Goal: Task Accomplishment & Management: Use online tool/utility

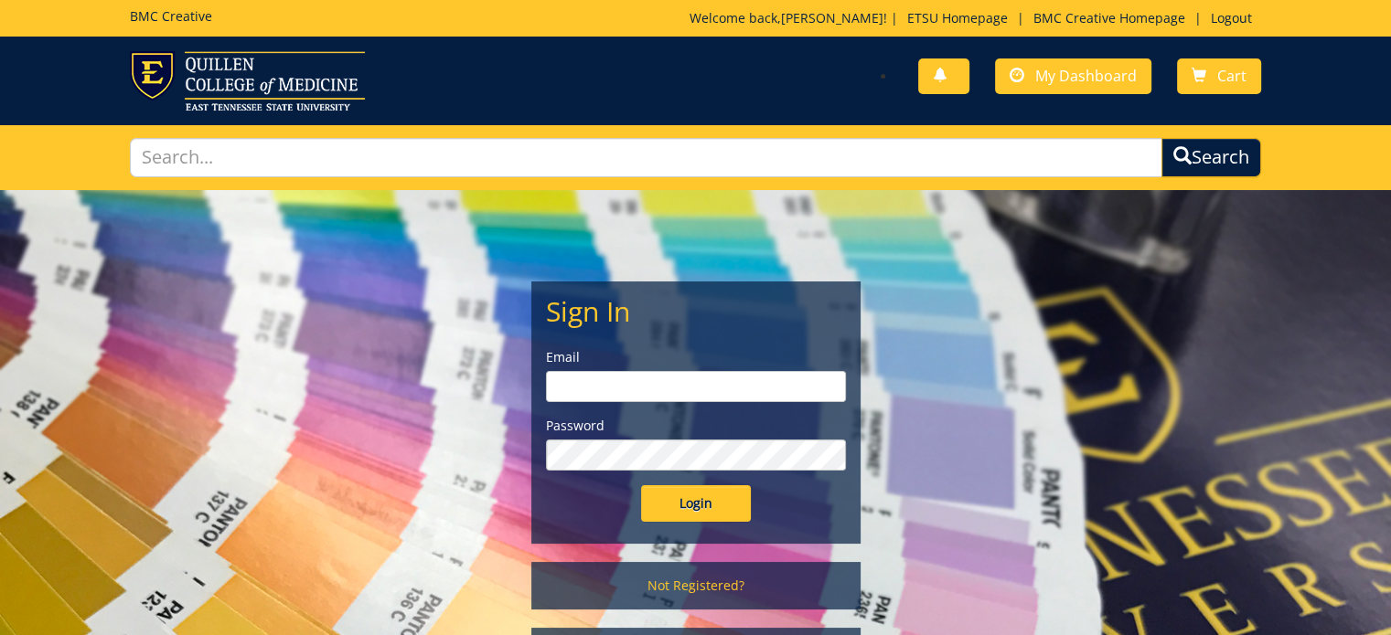
type input "[EMAIL_ADDRESS][DOMAIN_NAME]"
click at [720, 496] on input "Login" at bounding box center [696, 503] width 110 height 37
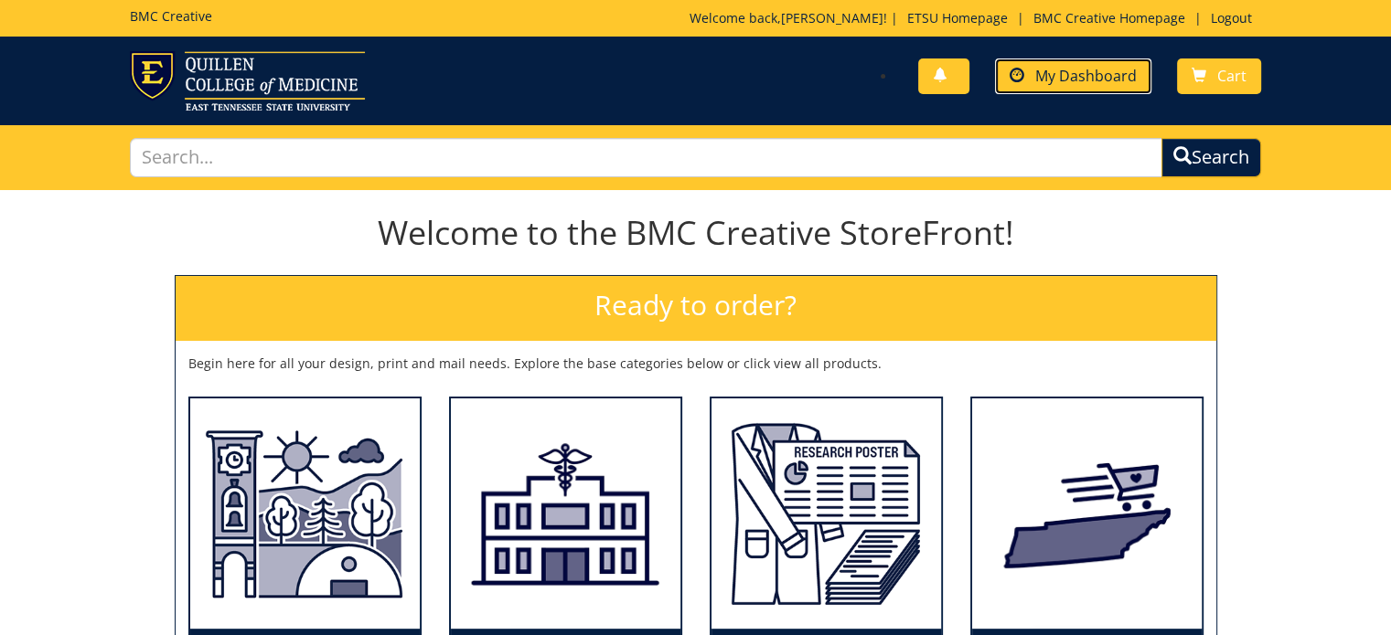
click at [1039, 70] on span "My Dashboard" at bounding box center [1085, 76] width 101 height 20
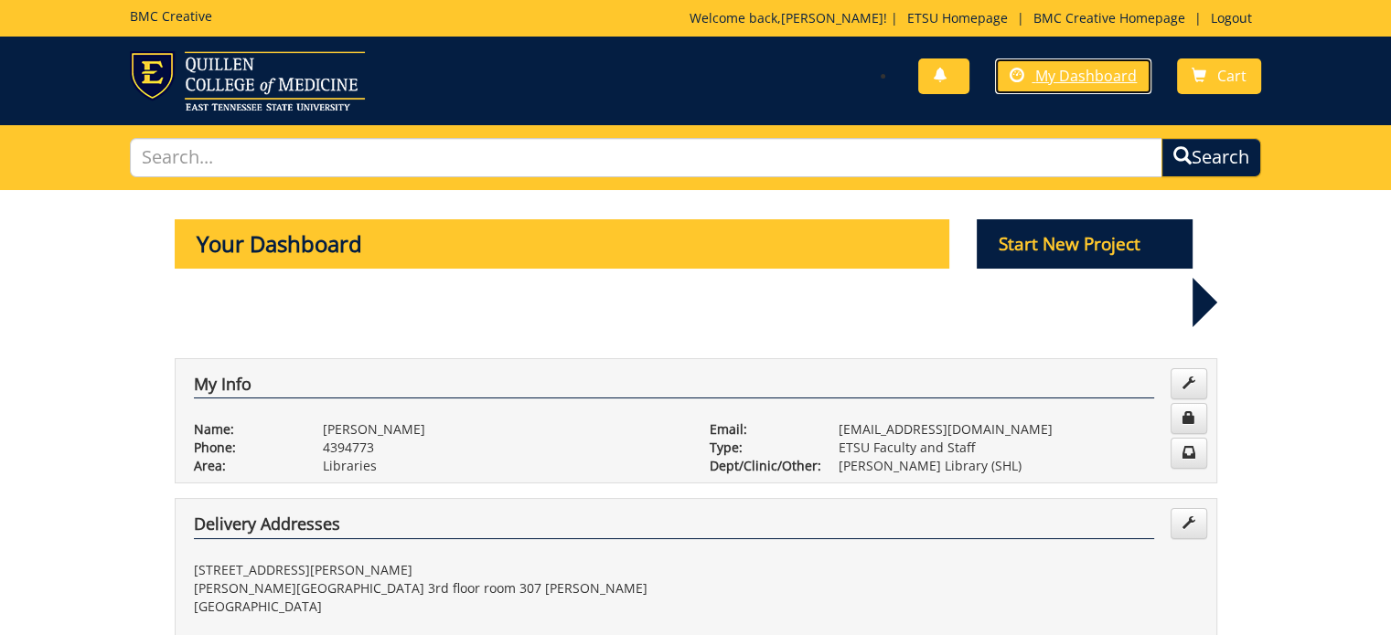
click at [1039, 70] on span "My Dashboard" at bounding box center [1085, 76] width 101 height 20
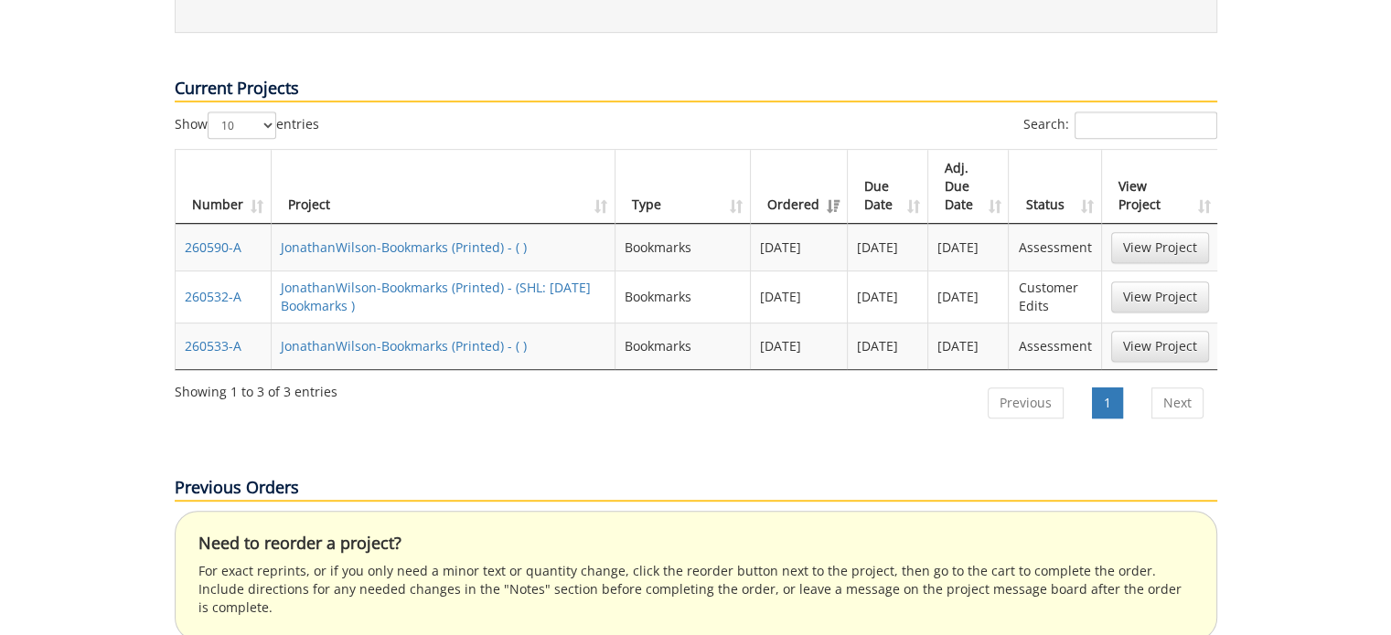
scroll to position [770, 0]
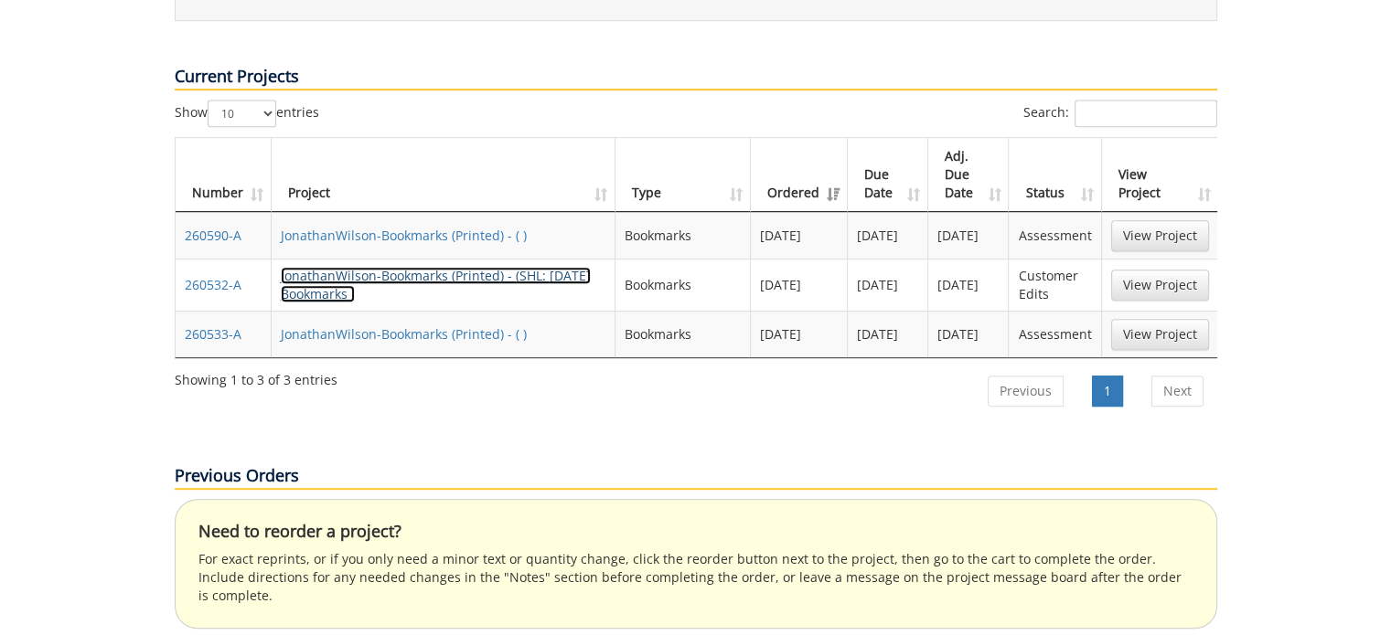
click at [393, 267] on link "JonathanWilson-Bookmarks (Printed) - (SHL: [DATE] Bookmarks )" at bounding box center [436, 285] width 310 height 36
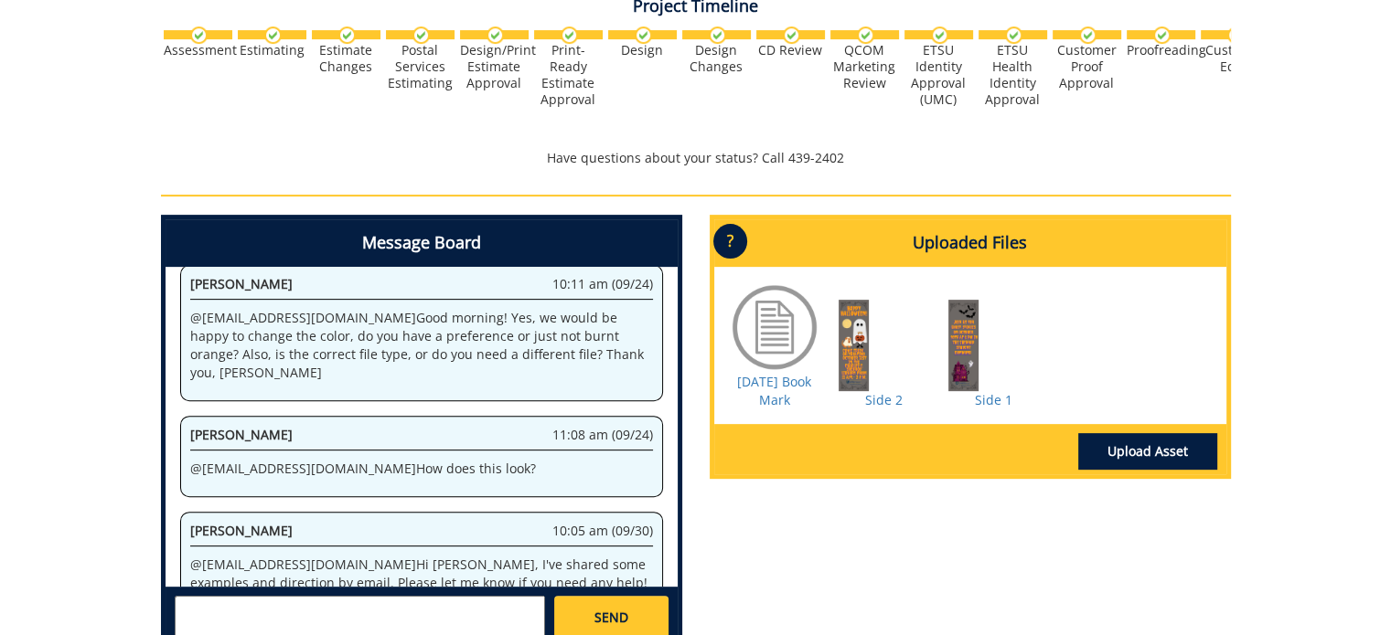
scroll to position [624, 0]
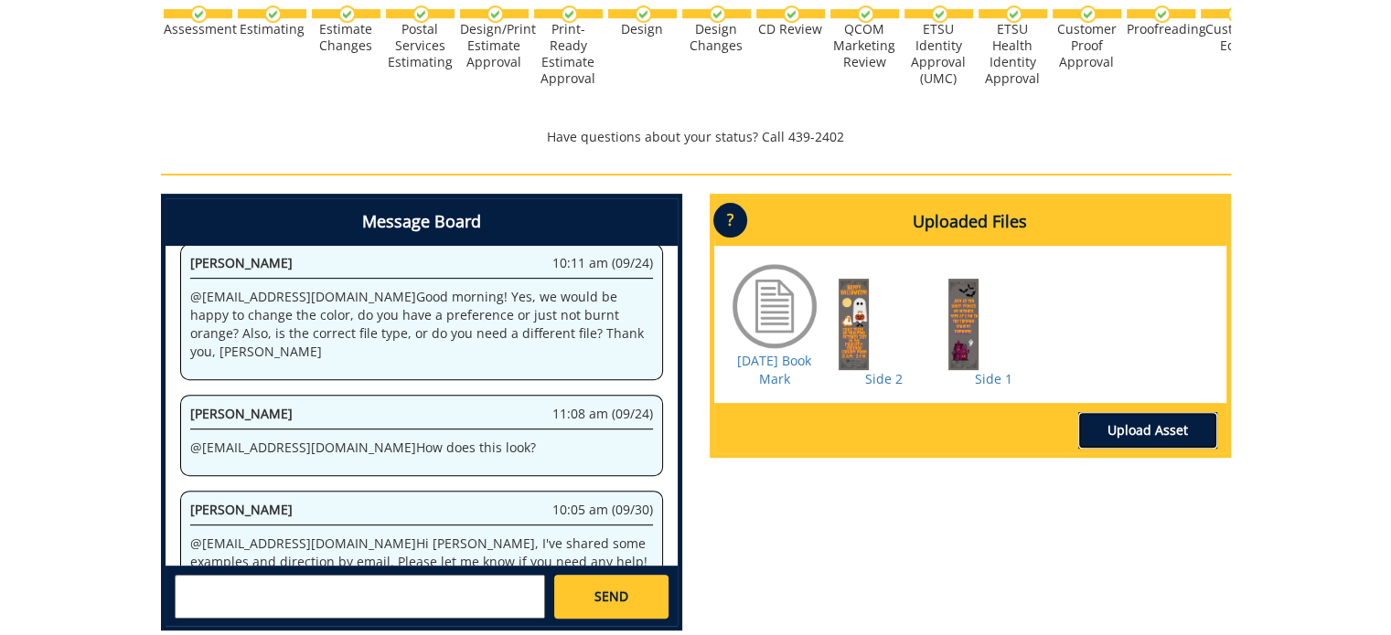
click at [1152, 441] on link "Upload Asset" at bounding box center [1147, 430] width 139 height 37
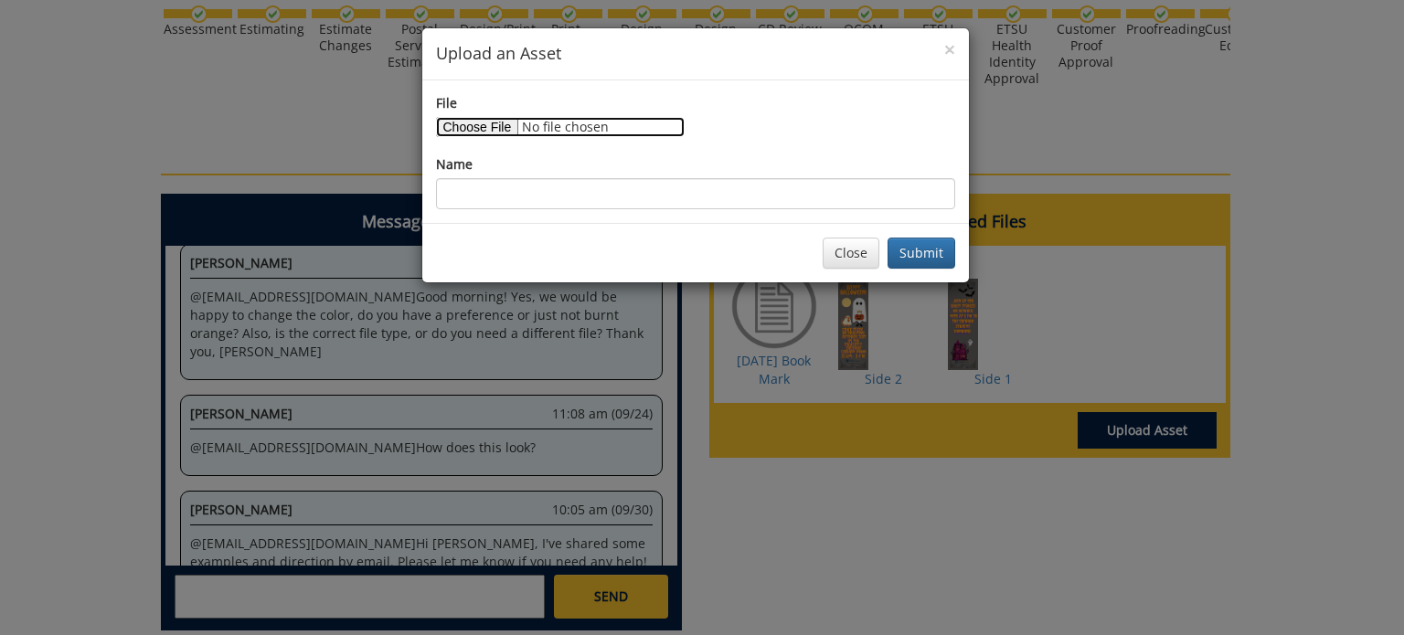
click at [474, 117] on input "File" at bounding box center [560, 127] width 249 height 20
type input "C:\fakepath\Side 1.png"
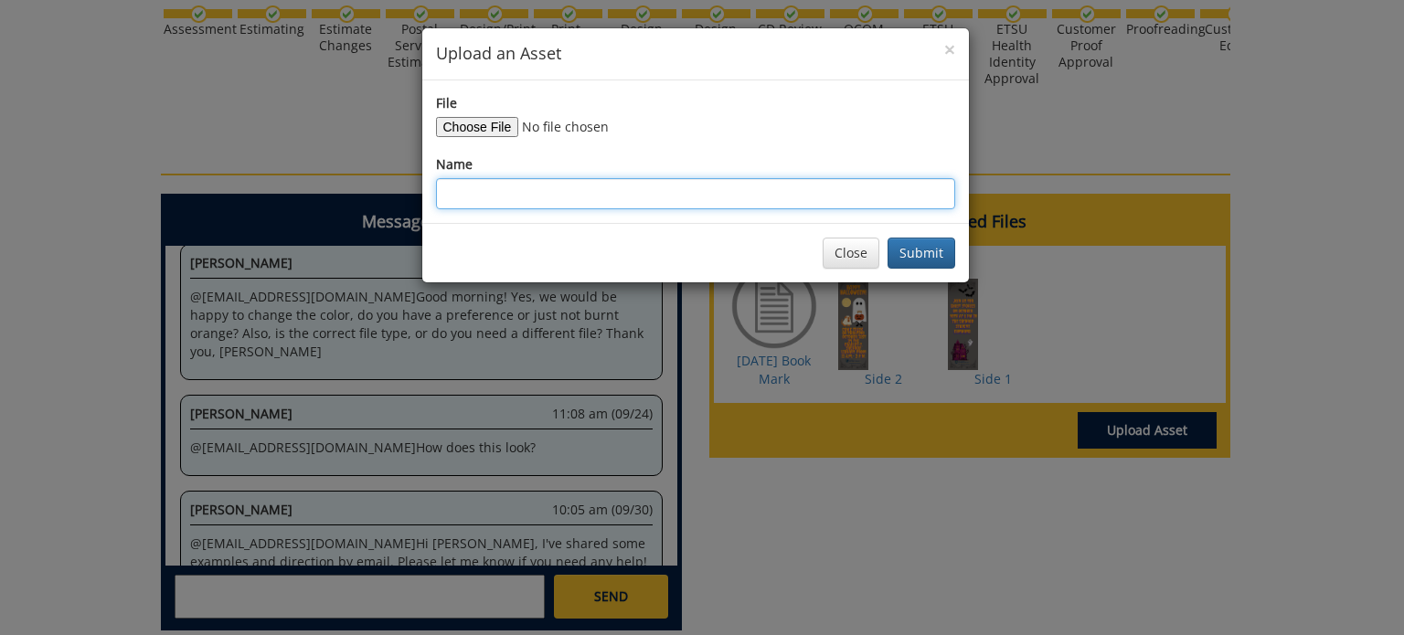
click at [499, 200] on input "Name" at bounding box center [695, 193] width 519 height 31
type input "Side 1"
click at [927, 251] on button "Submit" at bounding box center [922, 253] width 68 height 31
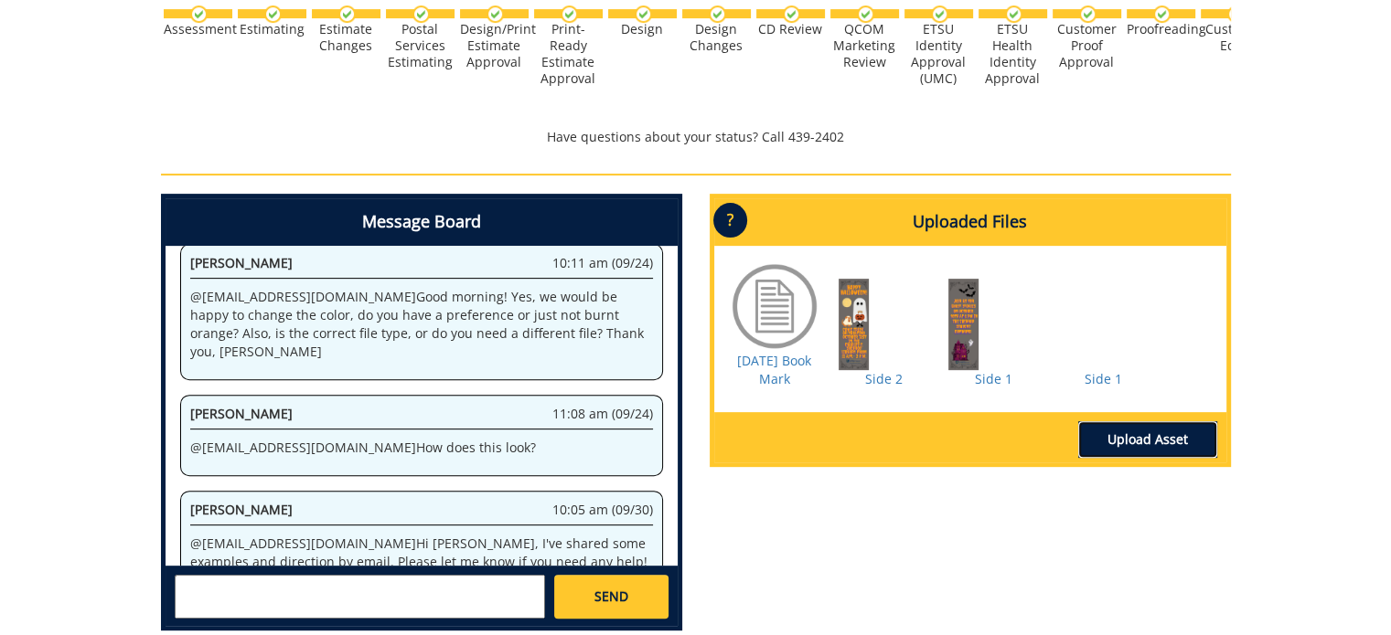
click at [1161, 440] on link "Upload Asset" at bounding box center [1147, 439] width 139 height 37
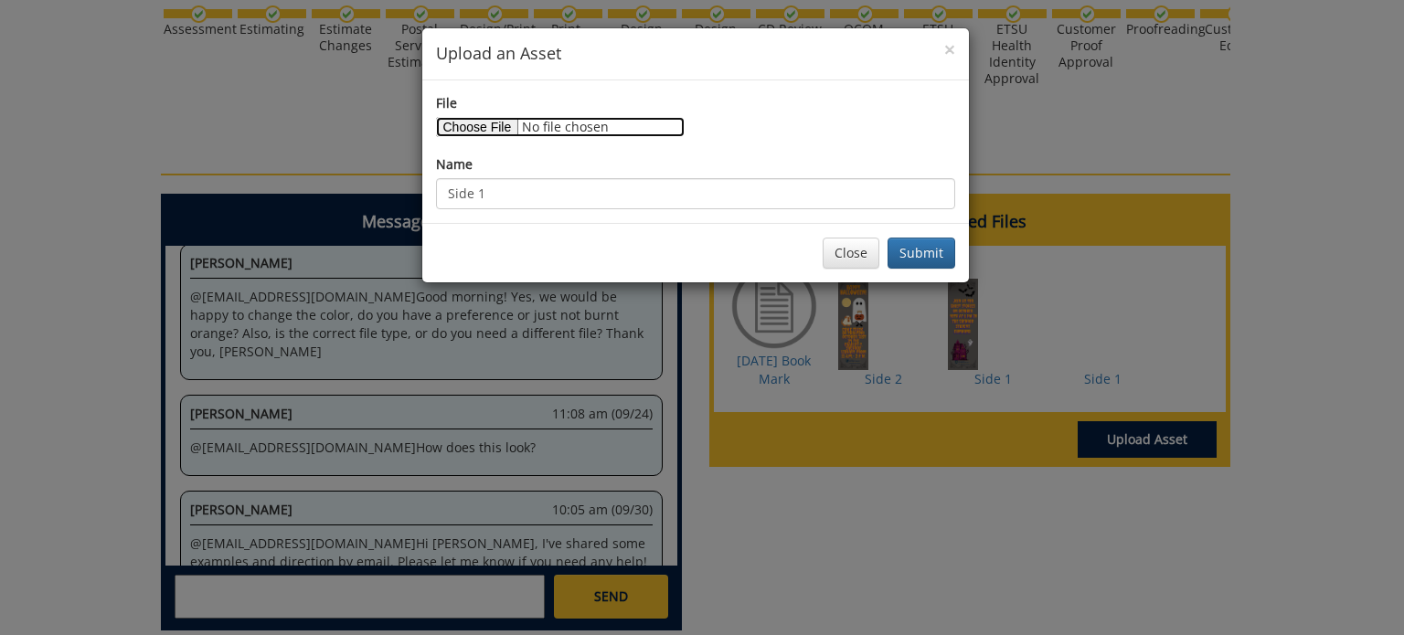
click at [473, 127] on input "File" at bounding box center [560, 127] width 249 height 20
type input "C:\fakepath\Side 2.png"
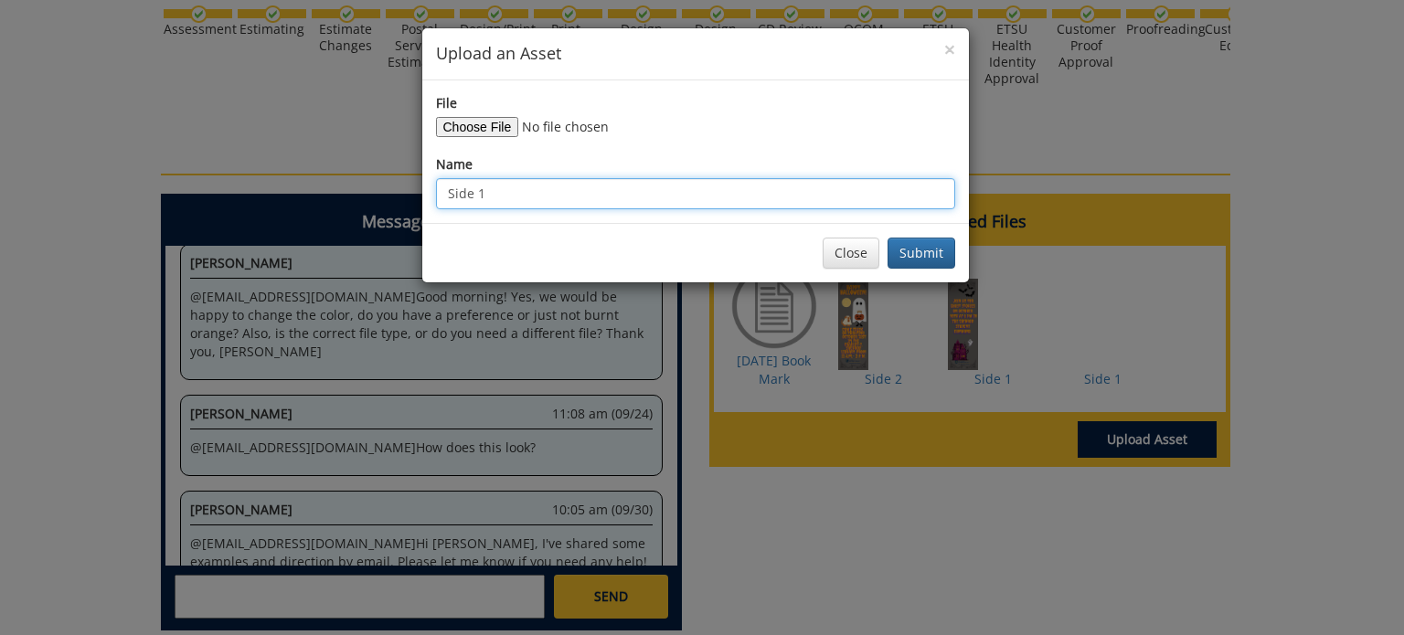
click at [572, 196] on input "Side 1" at bounding box center [695, 193] width 519 height 31
type input "Side 2"
click at [945, 250] on button "Submit" at bounding box center [922, 253] width 68 height 31
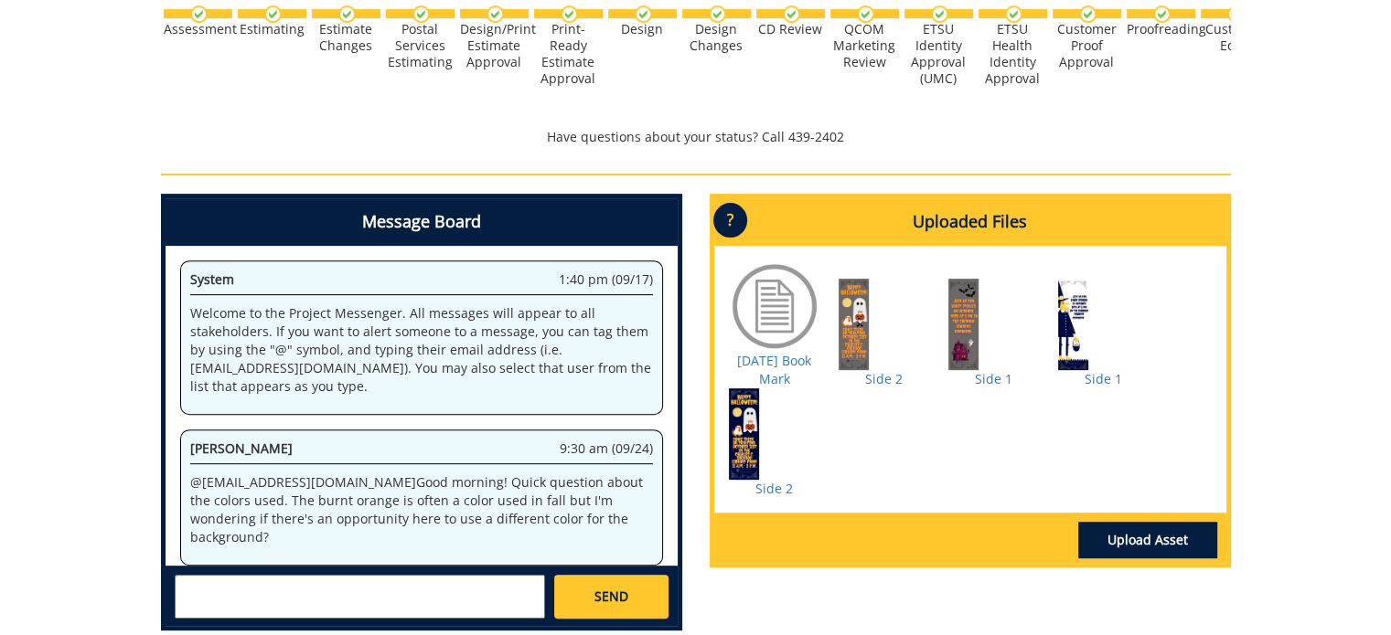
scroll to position [336, 0]
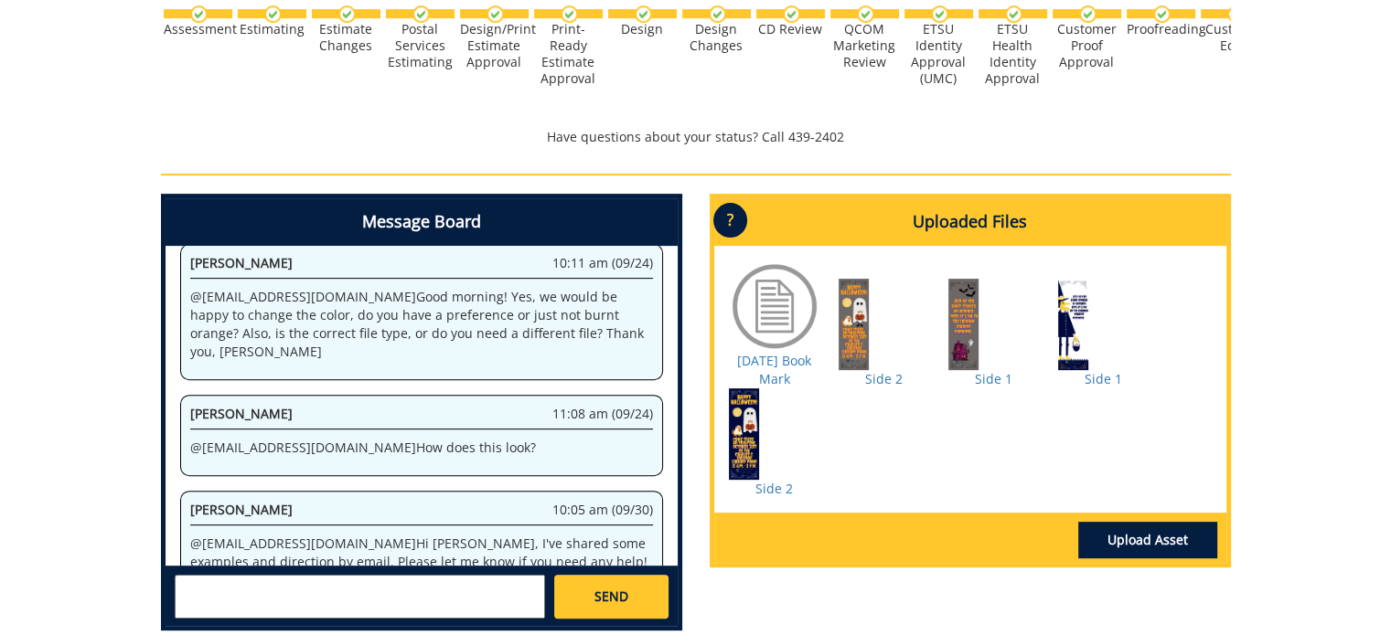
click at [261, 586] on textarea at bounding box center [360, 597] width 370 height 44
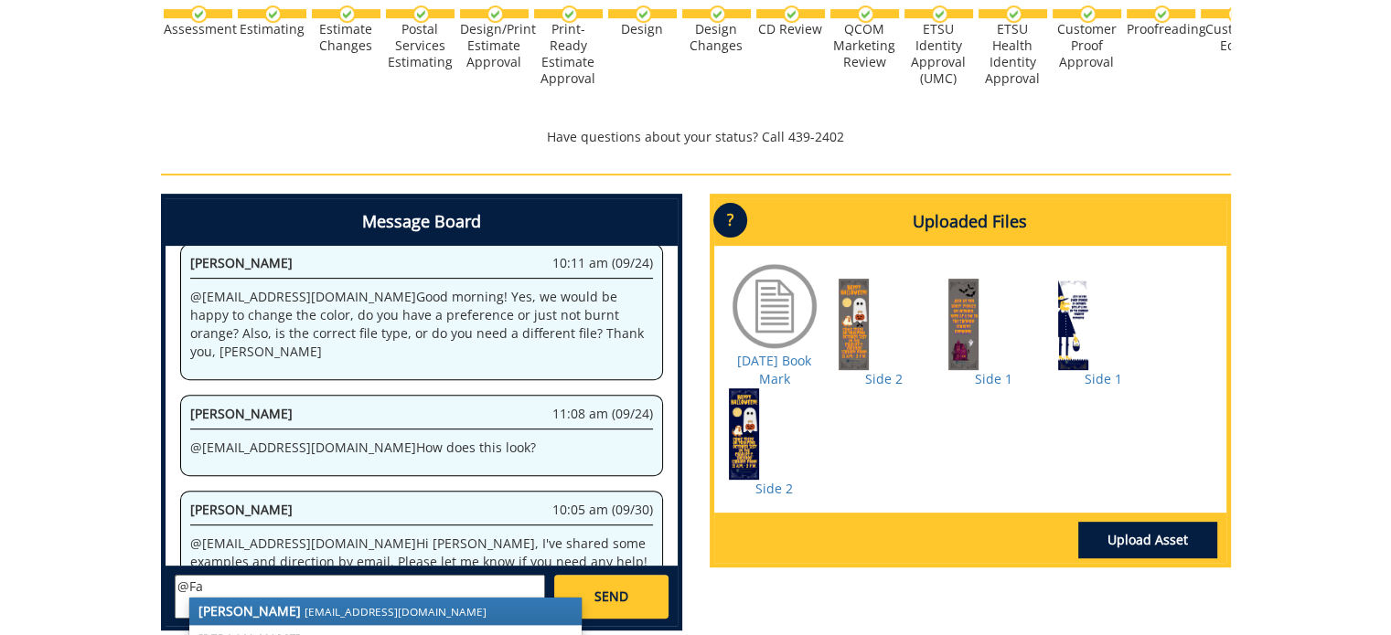
click at [304, 604] on small "[EMAIL_ADDRESS][DOMAIN_NAME]" at bounding box center [395, 611] width 182 height 15
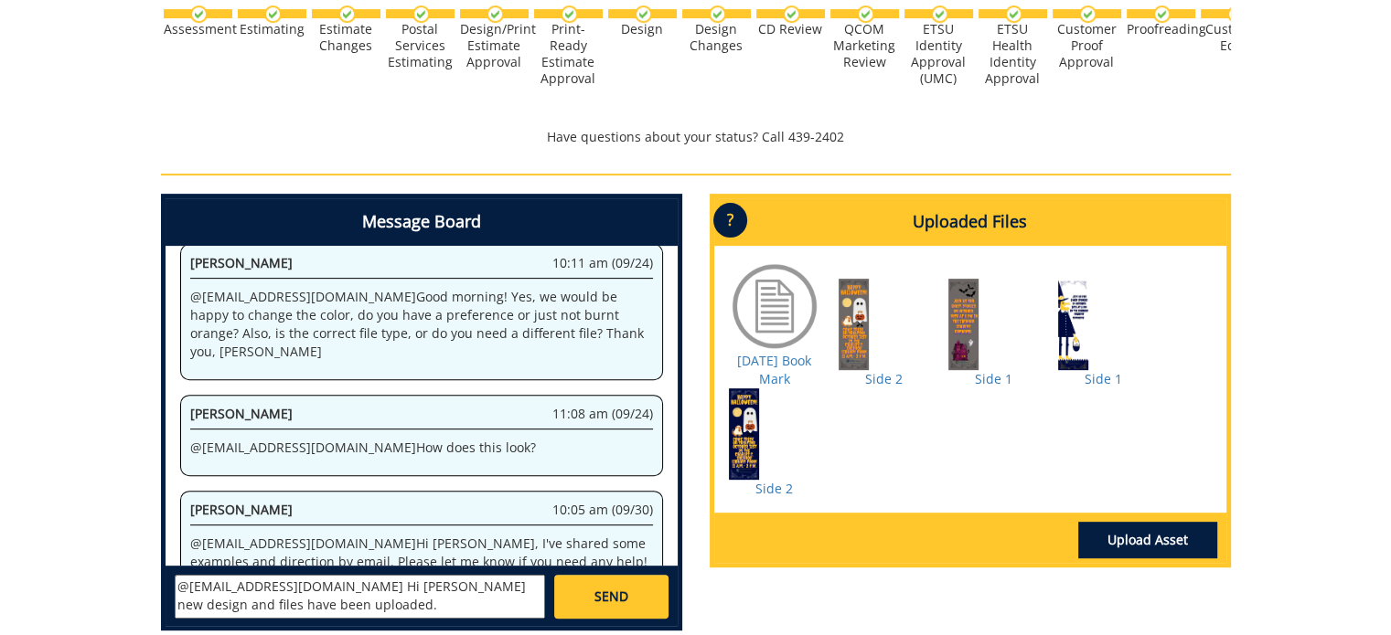
type textarea "@[EMAIL_ADDRESS][DOMAIN_NAME] Hi [PERSON_NAME] new design and files have been u…"
click at [611, 606] on link "SEND" at bounding box center [610, 597] width 113 height 44
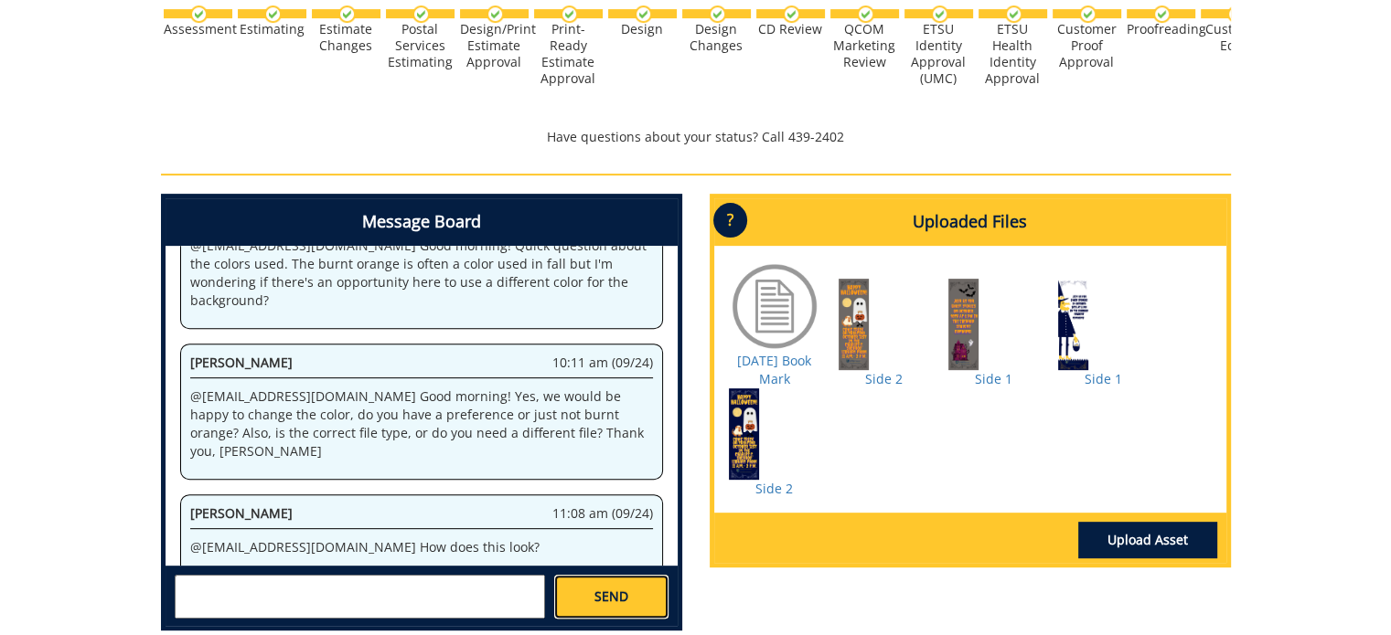
scroll to position [1905, 0]
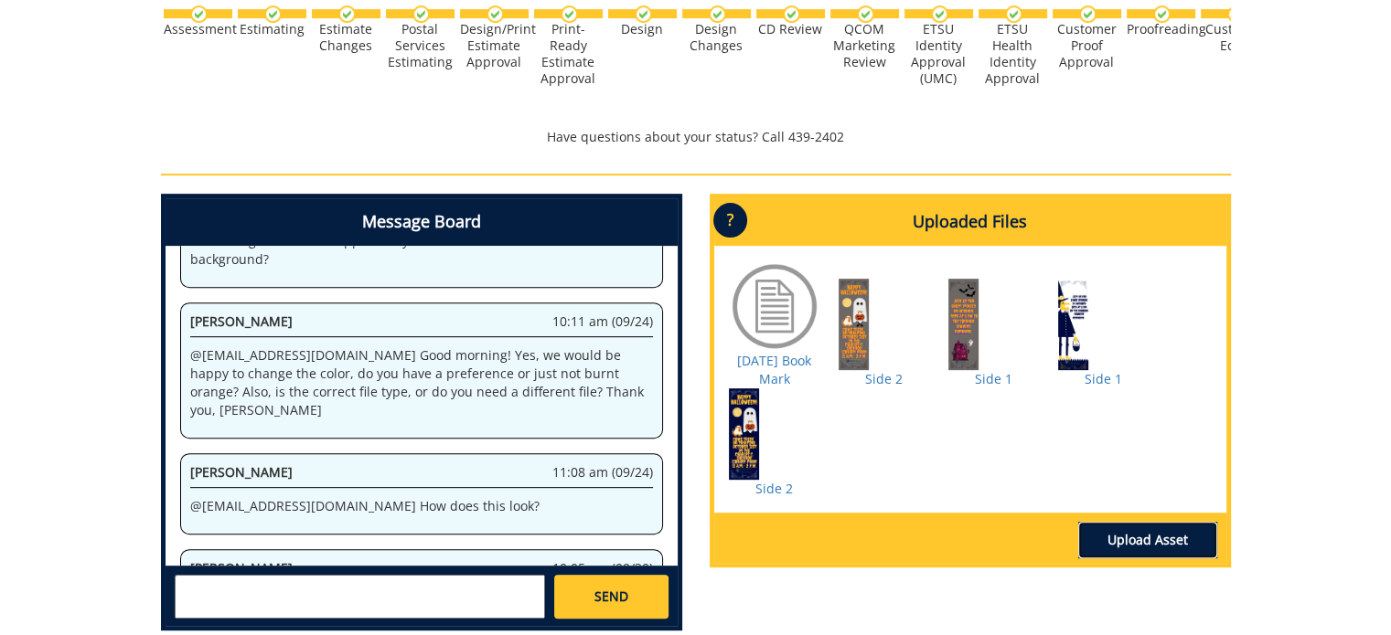
click at [1178, 542] on link "Upload Asset" at bounding box center [1147, 540] width 139 height 37
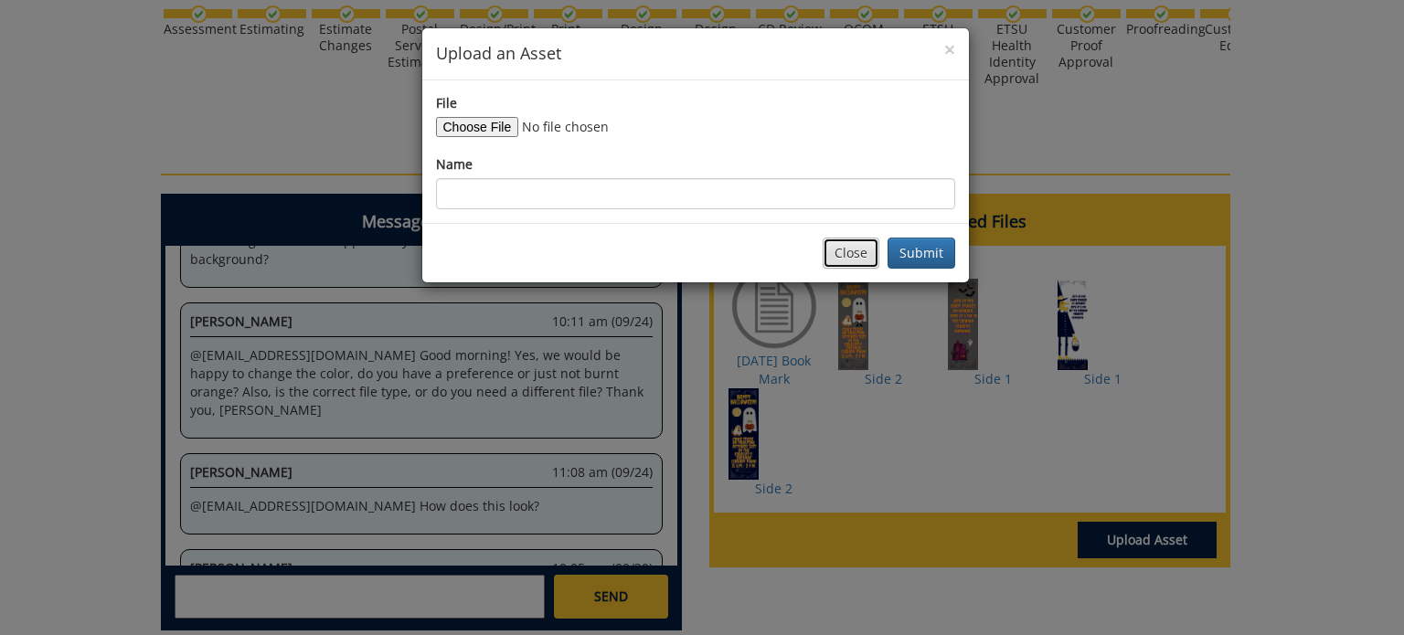
click at [852, 251] on button "Close" at bounding box center [851, 253] width 57 height 31
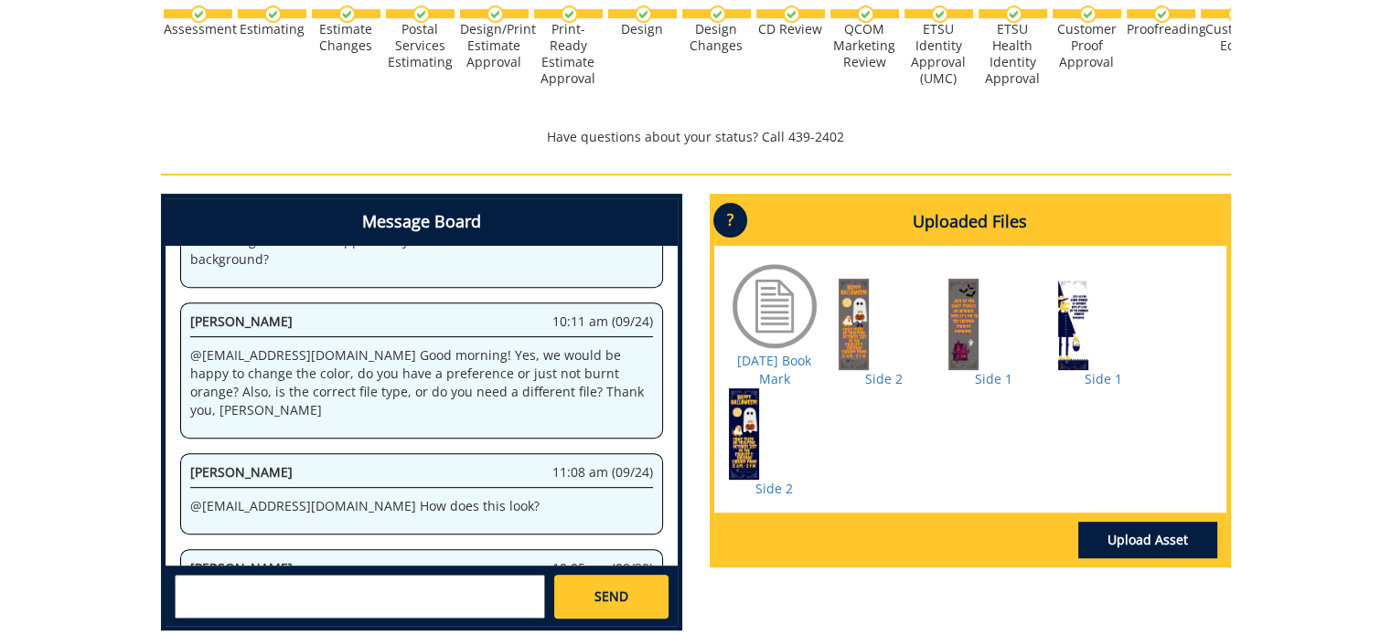
click at [1074, 339] on div at bounding box center [1103, 324] width 91 height 91
click at [1114, 382] on link "Side 1" at bounding box center [1102, 378] width 37 height 17
click at [750, 424] on div at bounding box center [774, 434] width 91 height 91
click at [785, 496] on link "Side 2" at bounding box center [773, 488] width 37 height 17
